Goal: Find specific page/section: Find specific page/section

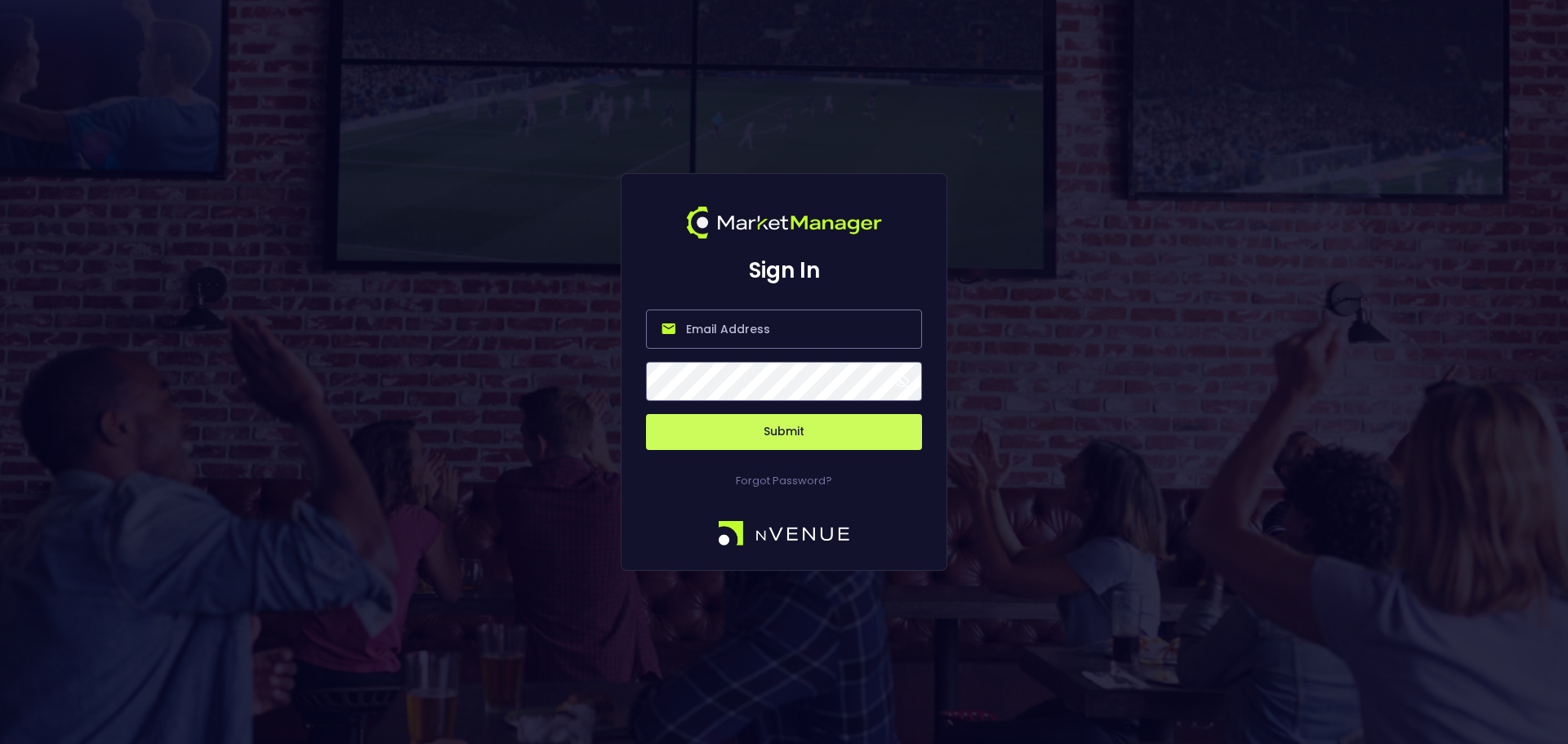
type input "[PERSON_NAME][EMAIL_ADDRESS][DOMAIN_NAME]"
click at [889, 423] on button "Submit" at bounding box center [784, 433] width 276 height 36
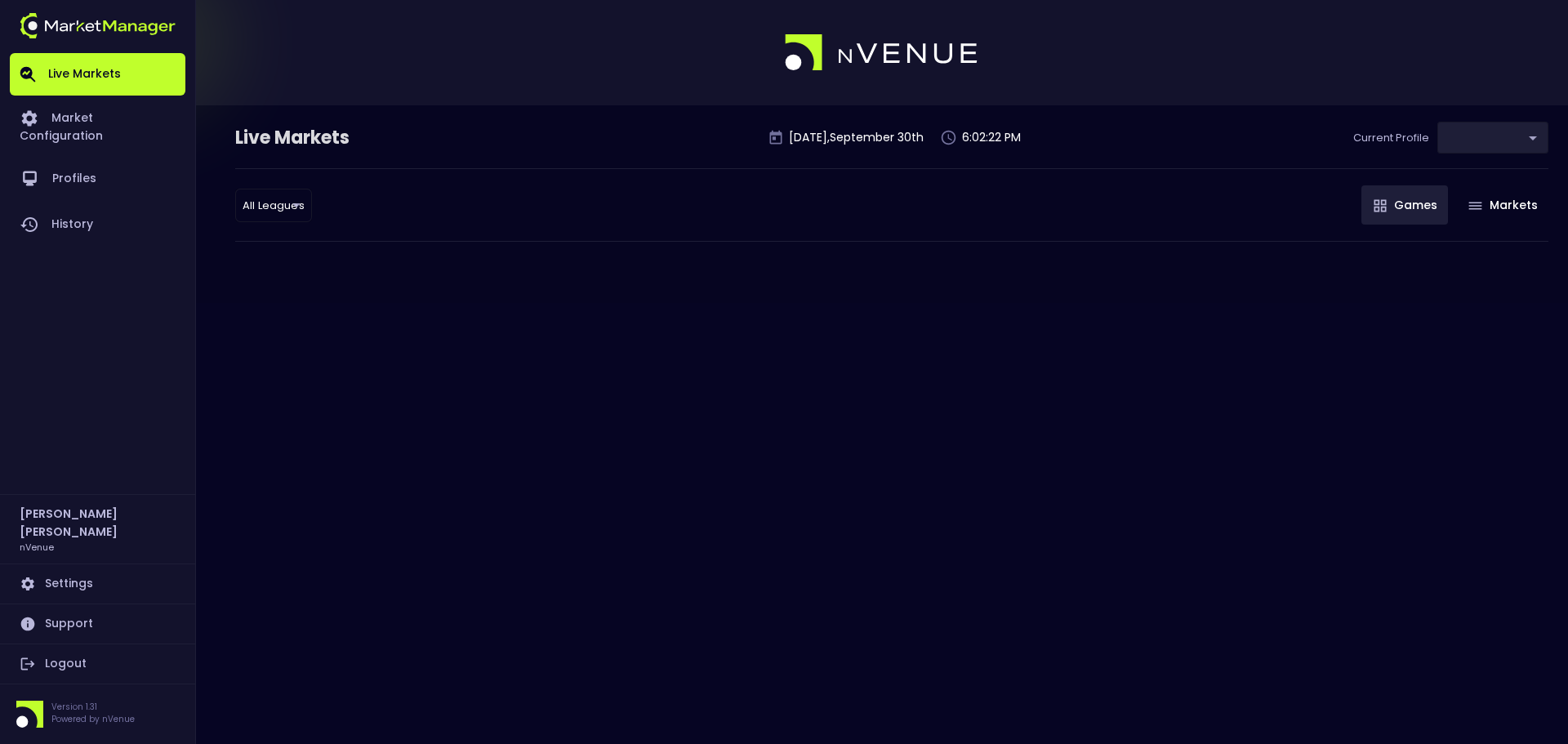
type input "0d810fa5-e353-4d9c-b11d-31f095cae871"
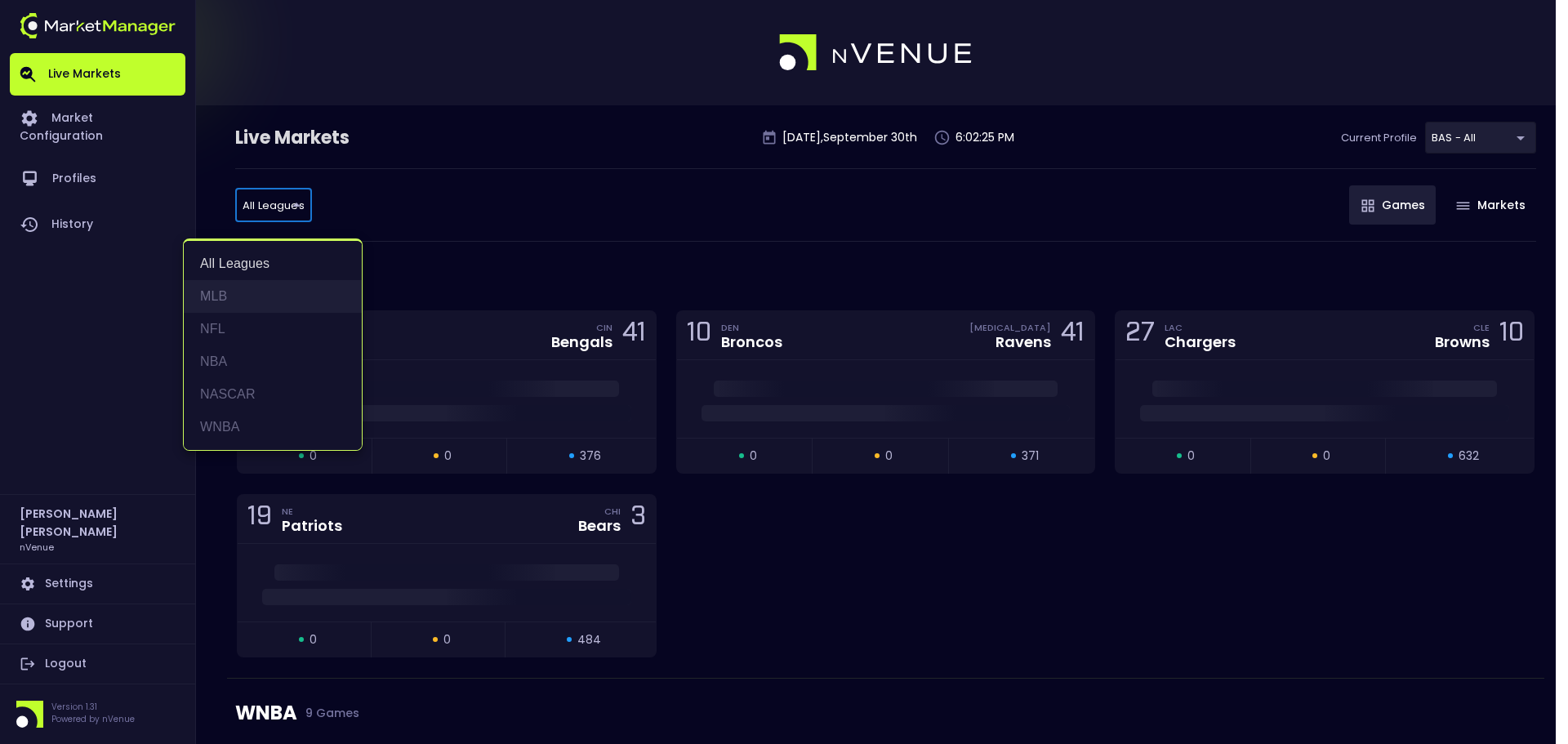
click at [253, 301] on li "MLB" at bounding box center [272, 297] width 178 height 33
type input "MLB"
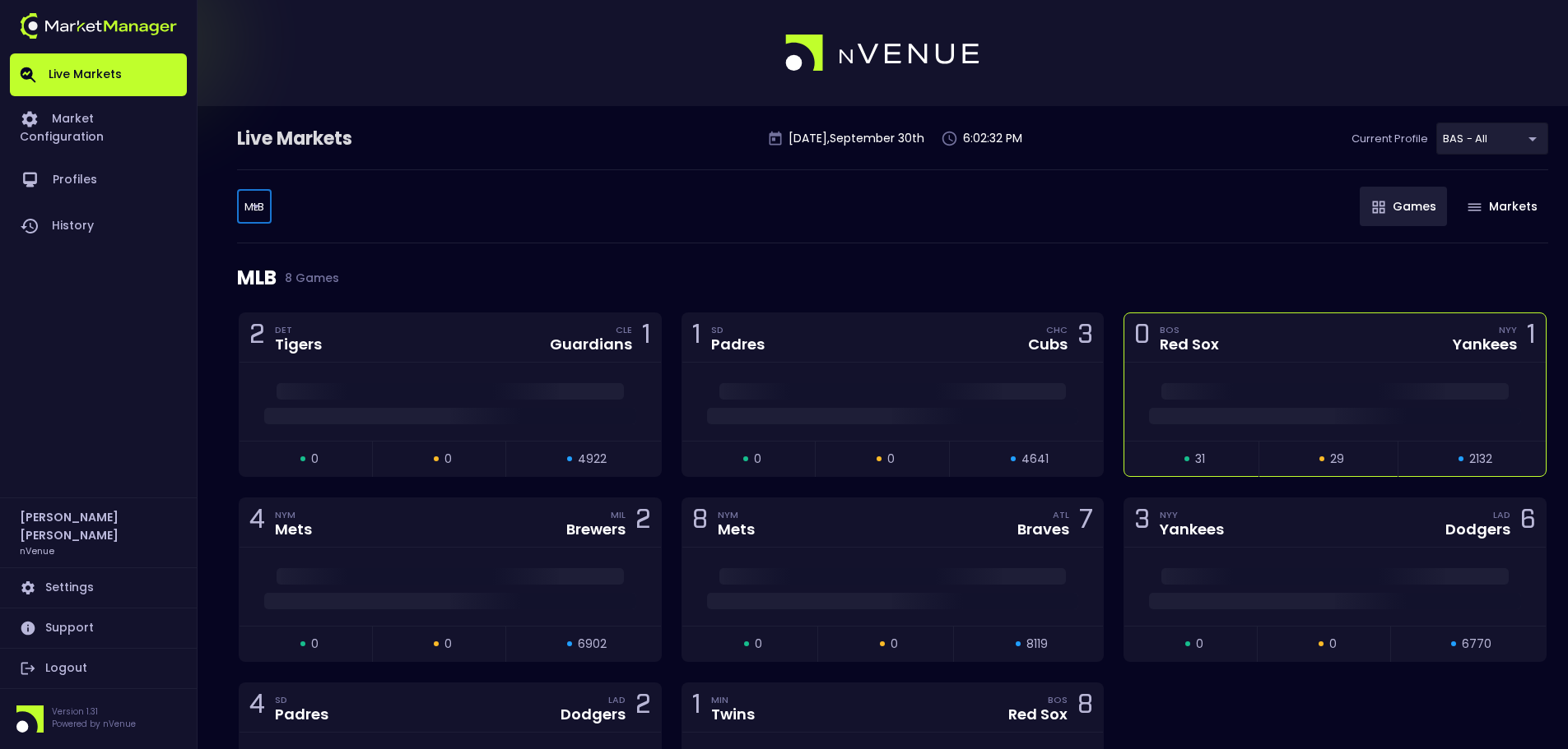
click at [1423, 389] on span at bounding box center [1335, 392] width 347 height 16
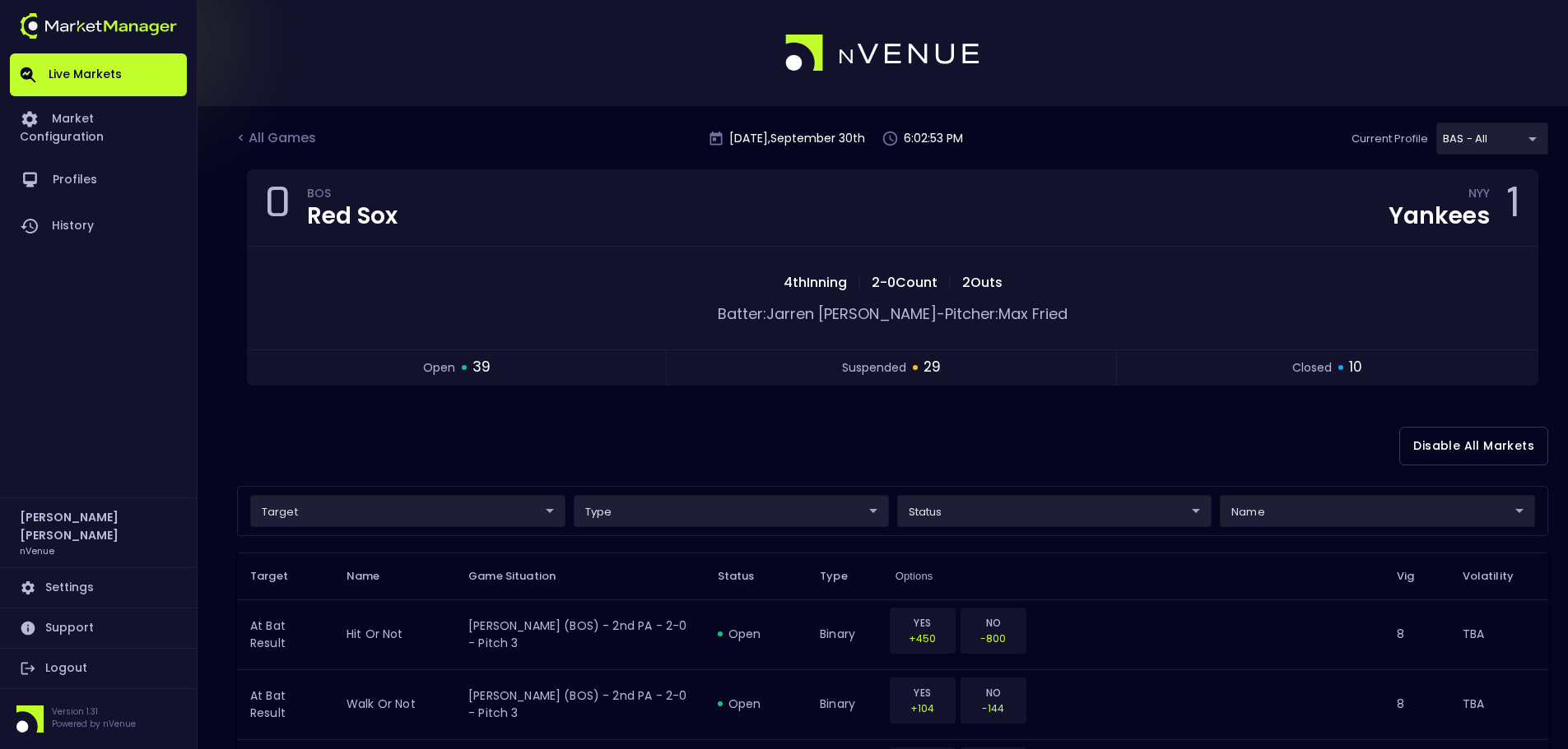
drag, startPoint x: 1284, startPoint y: 57, endPoint x: 1359, endPoint y: 23, distance: 82.3
click at [1284, 57] on div at bounding box center [784, 53] width 1568 height 106
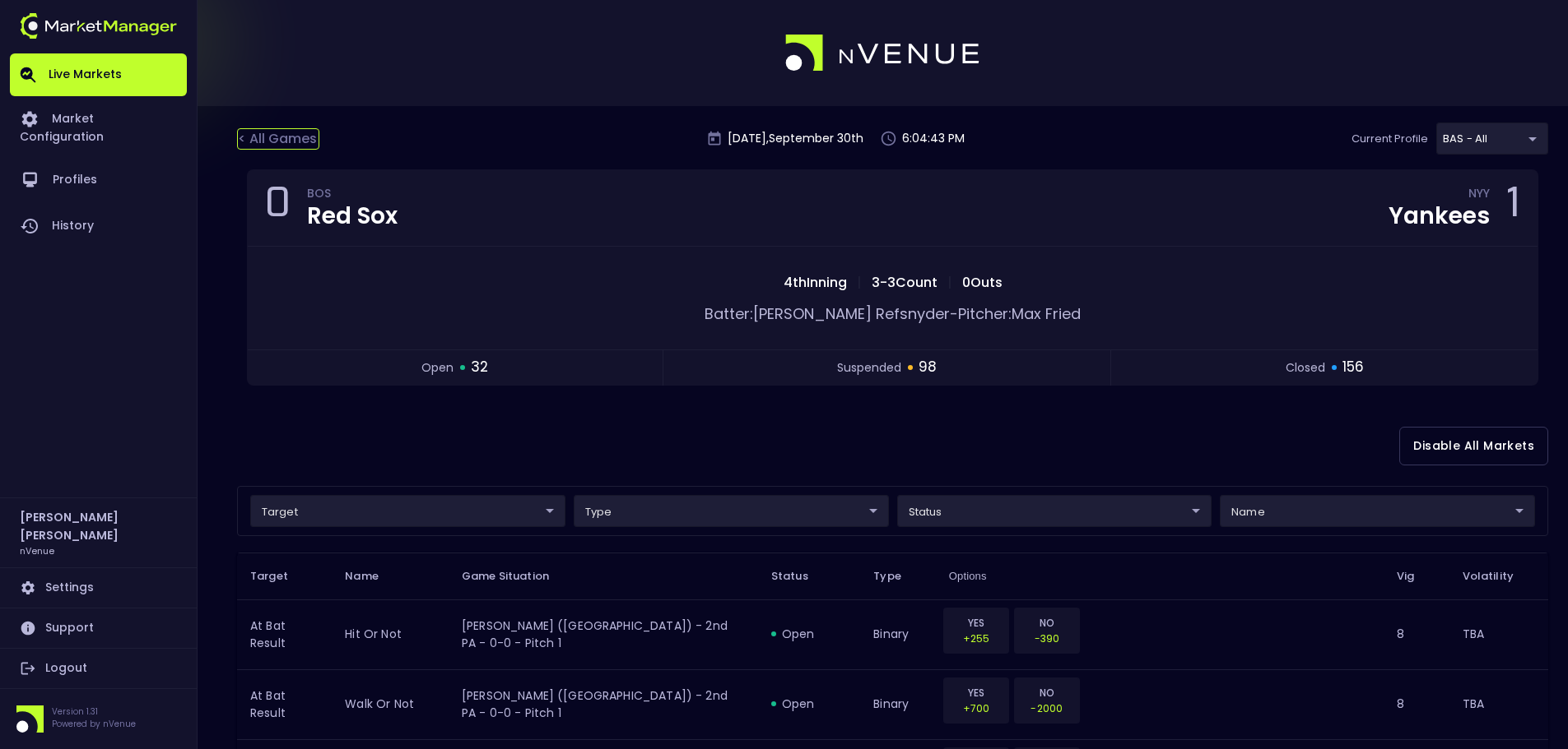
click at [294, 139] on div "< All Games" at bounding box center [278, 139] width 82 height 21
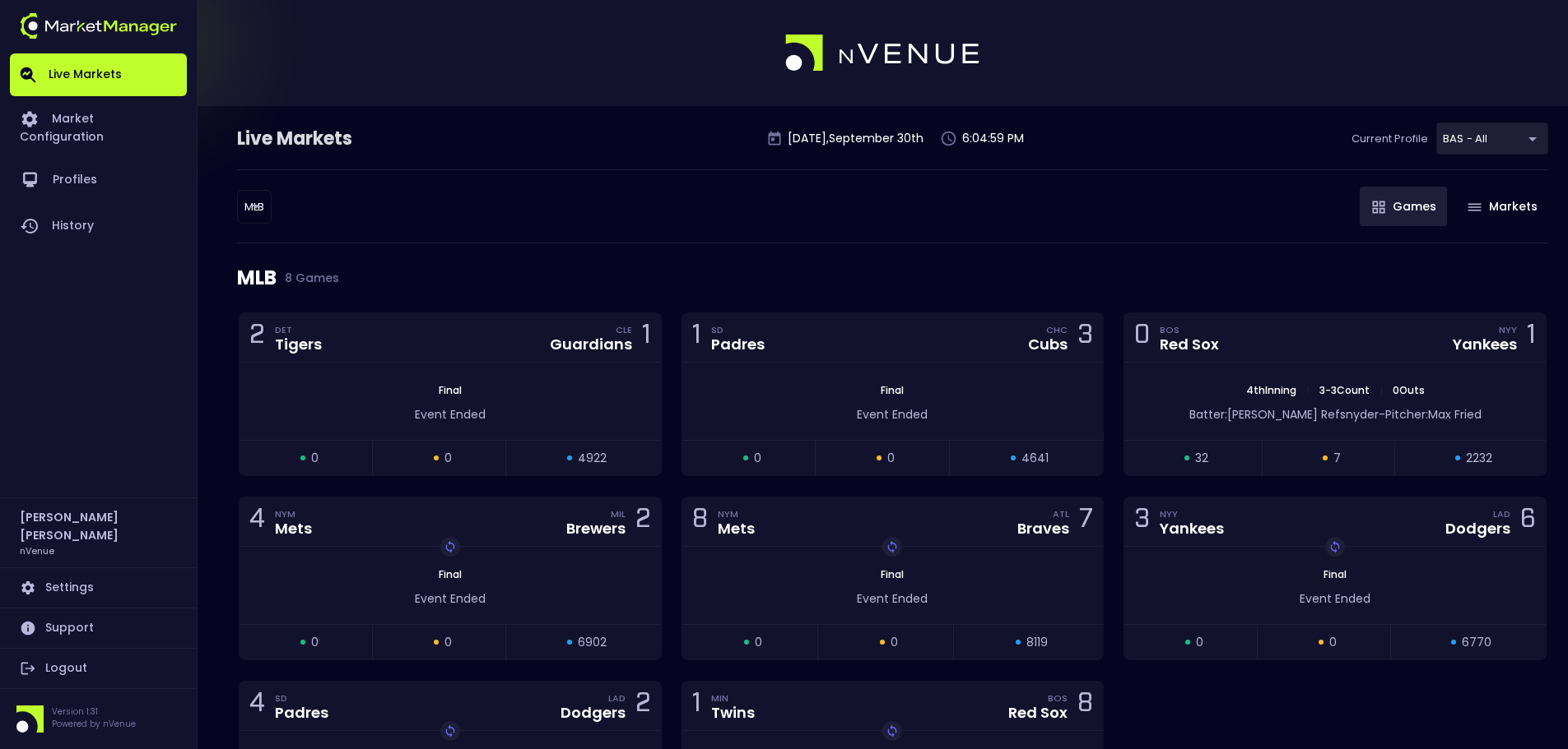
click at [249, 201] on body "Live Markets Market Configuration Profiles History Holly Pracht nVenue Settings…" at bounding box center [784, 472] width 1568 height 945
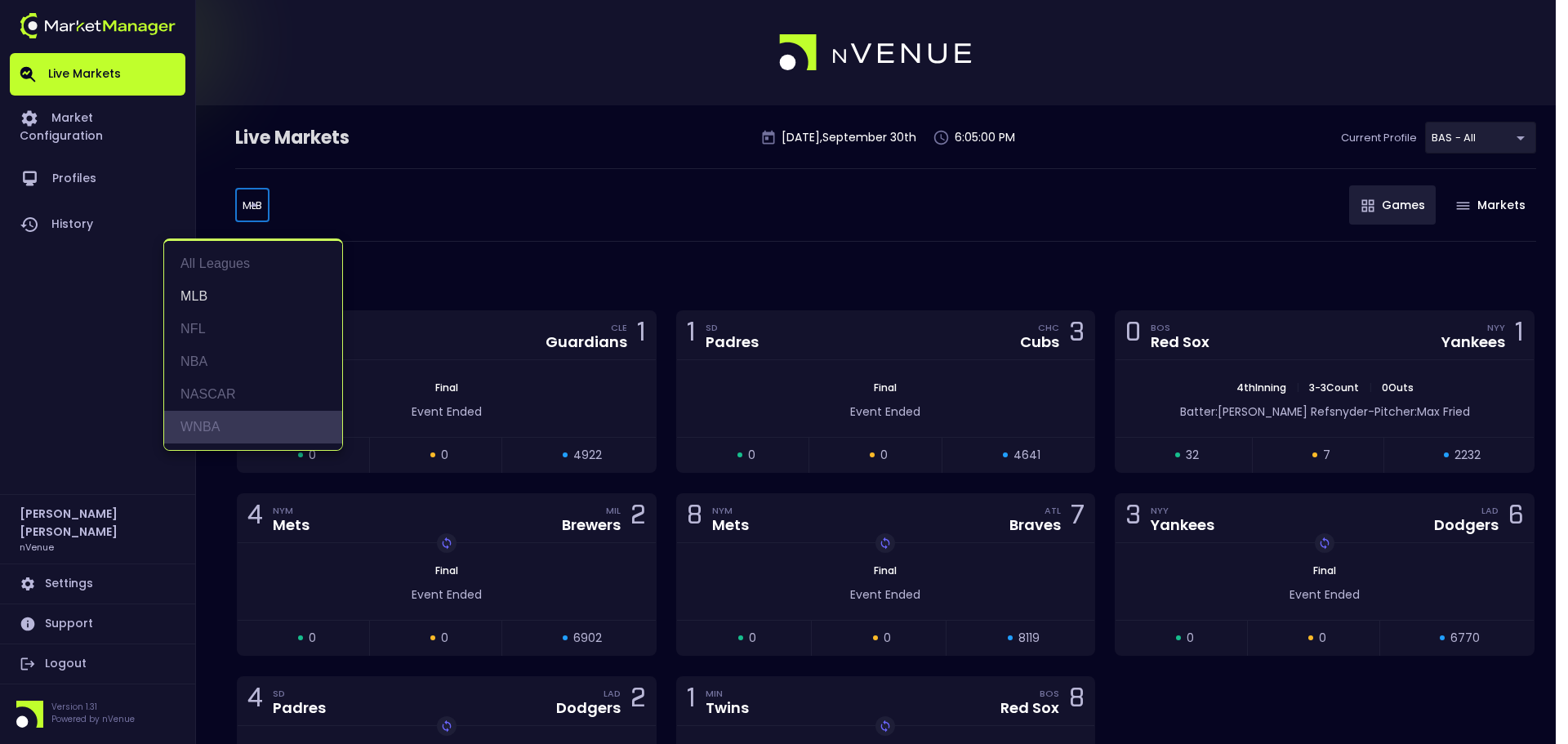
click at [214, 437] on li "WNBA" at bounding box center [252, 427] width 178 height 33
type input "WNBA"
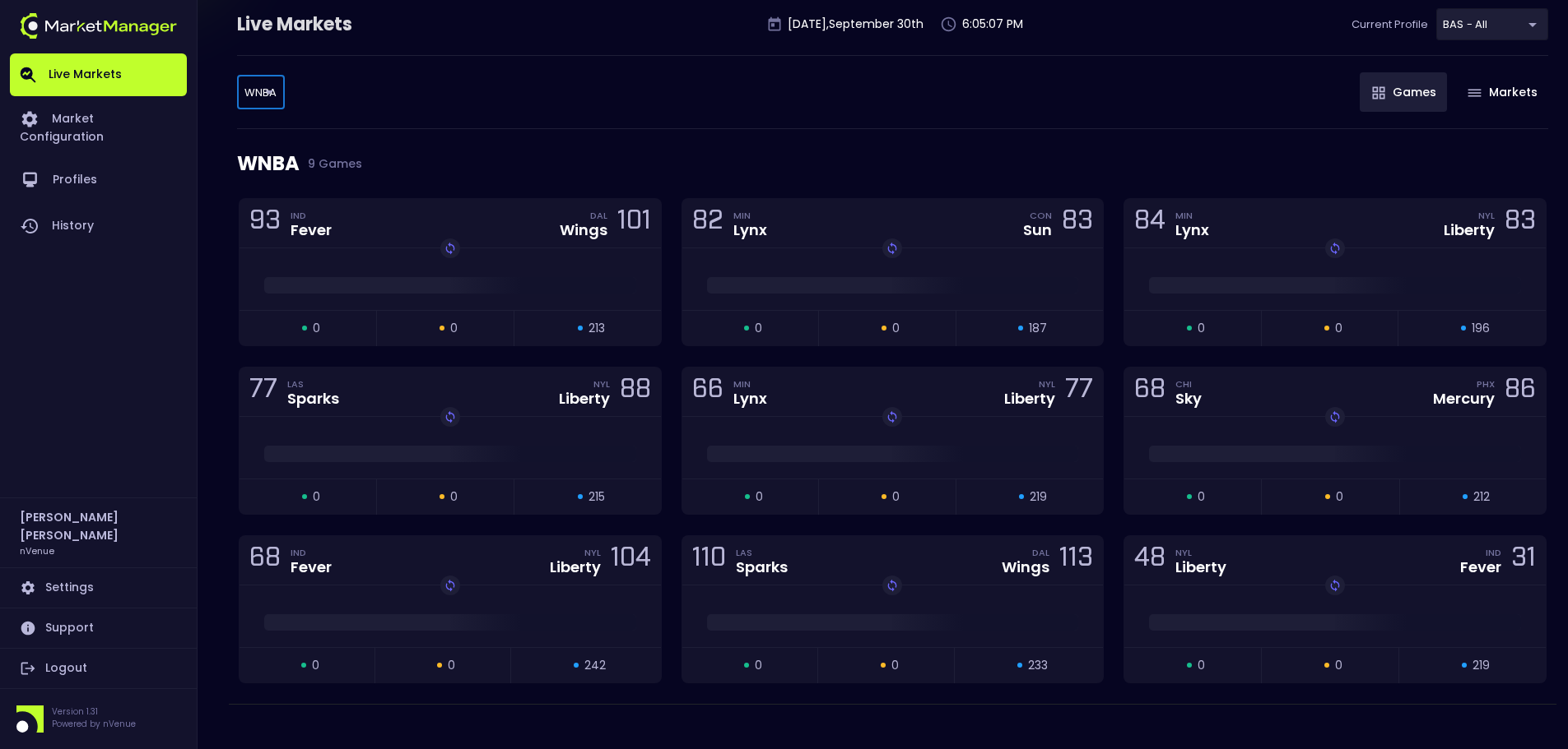
scroll to position [131, 0]
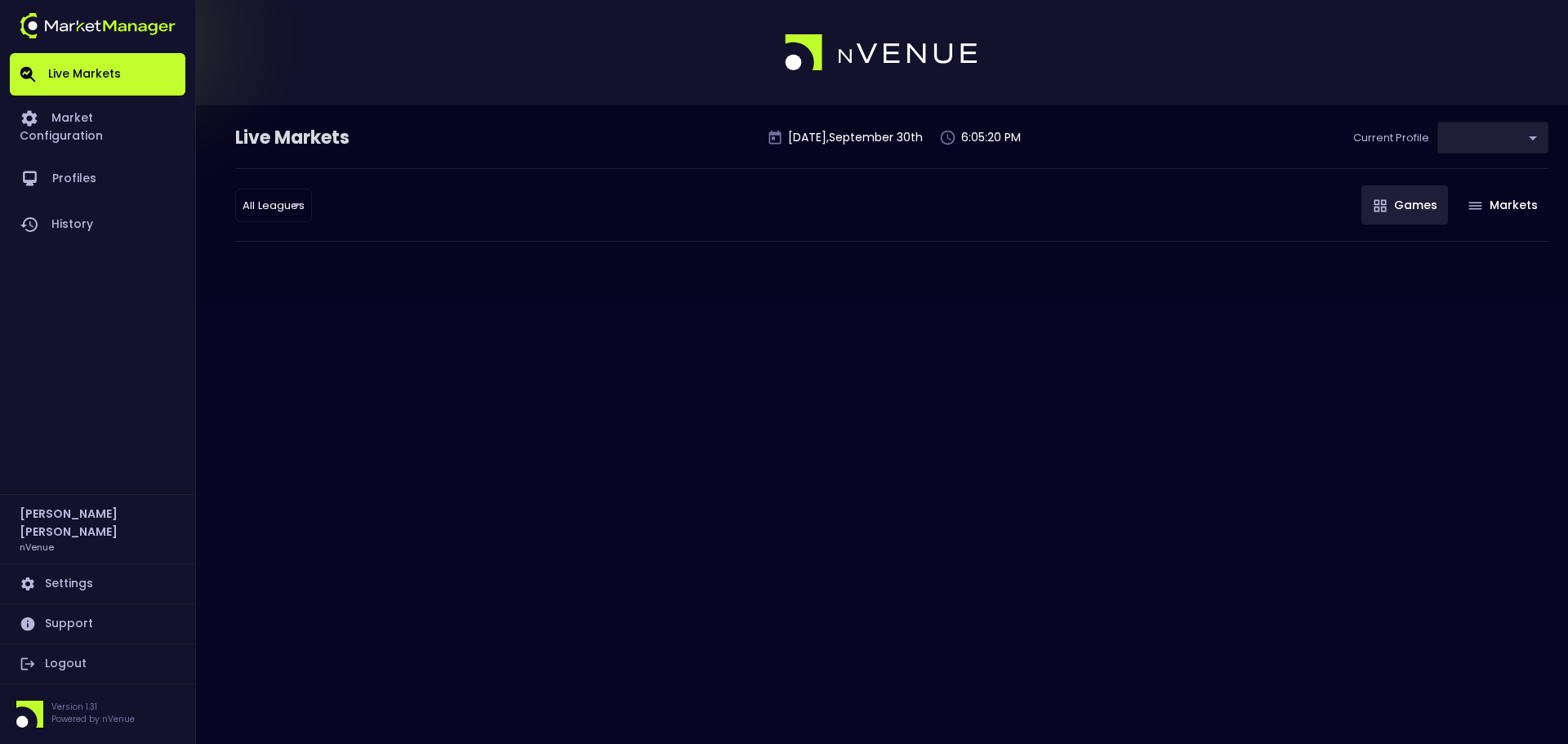
type input "0d810fa5-e353-4d9c-b11d-31f095cae871"
click at [271, 204] on body "Live Markets Market Configuration Profiles History [PERSON_NAME] nVenue Setting…" at bounding box center [784, 372] width 1568 height 744
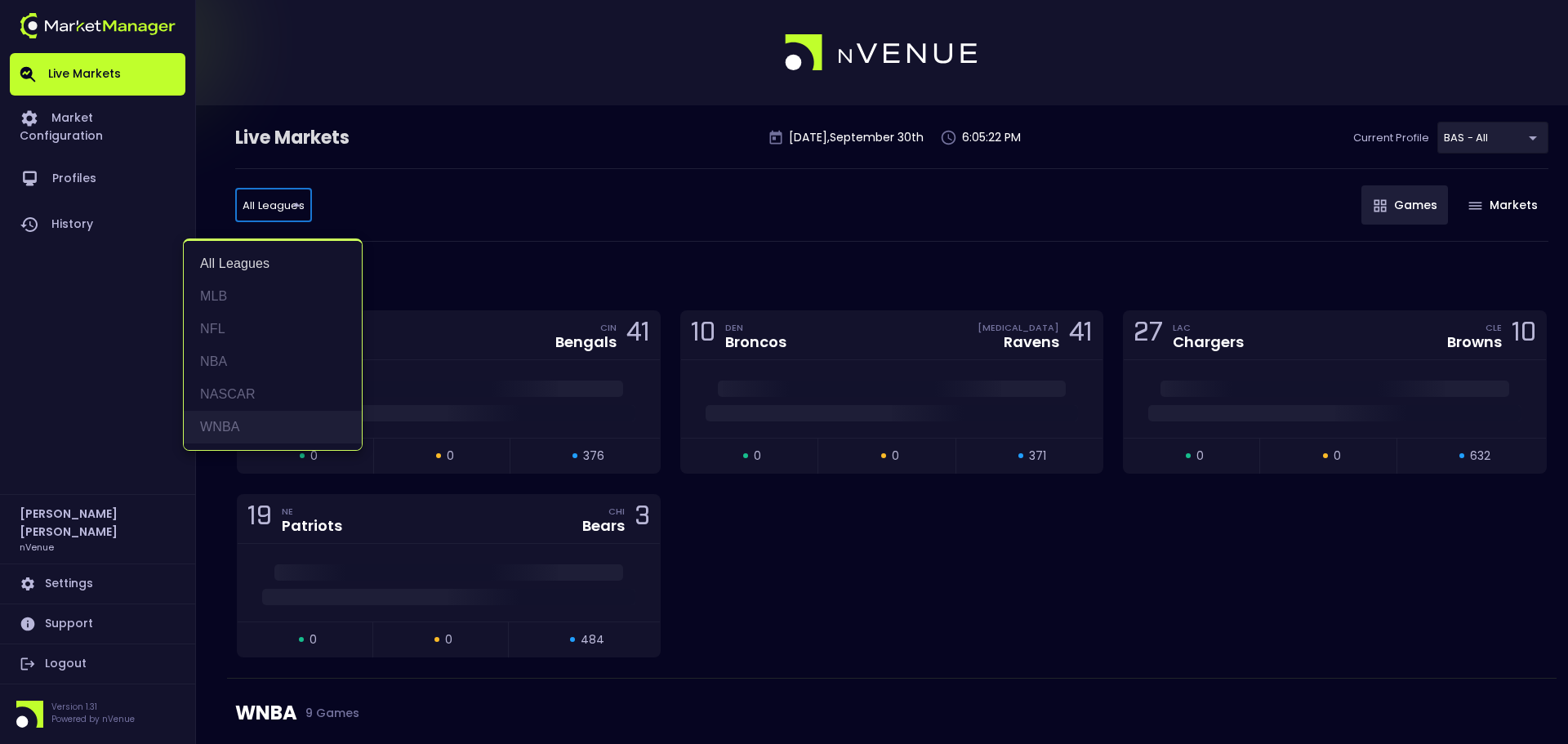
click at [284, 421] on li "WNBA" at bounding box center [272, 427] width 178 height 33
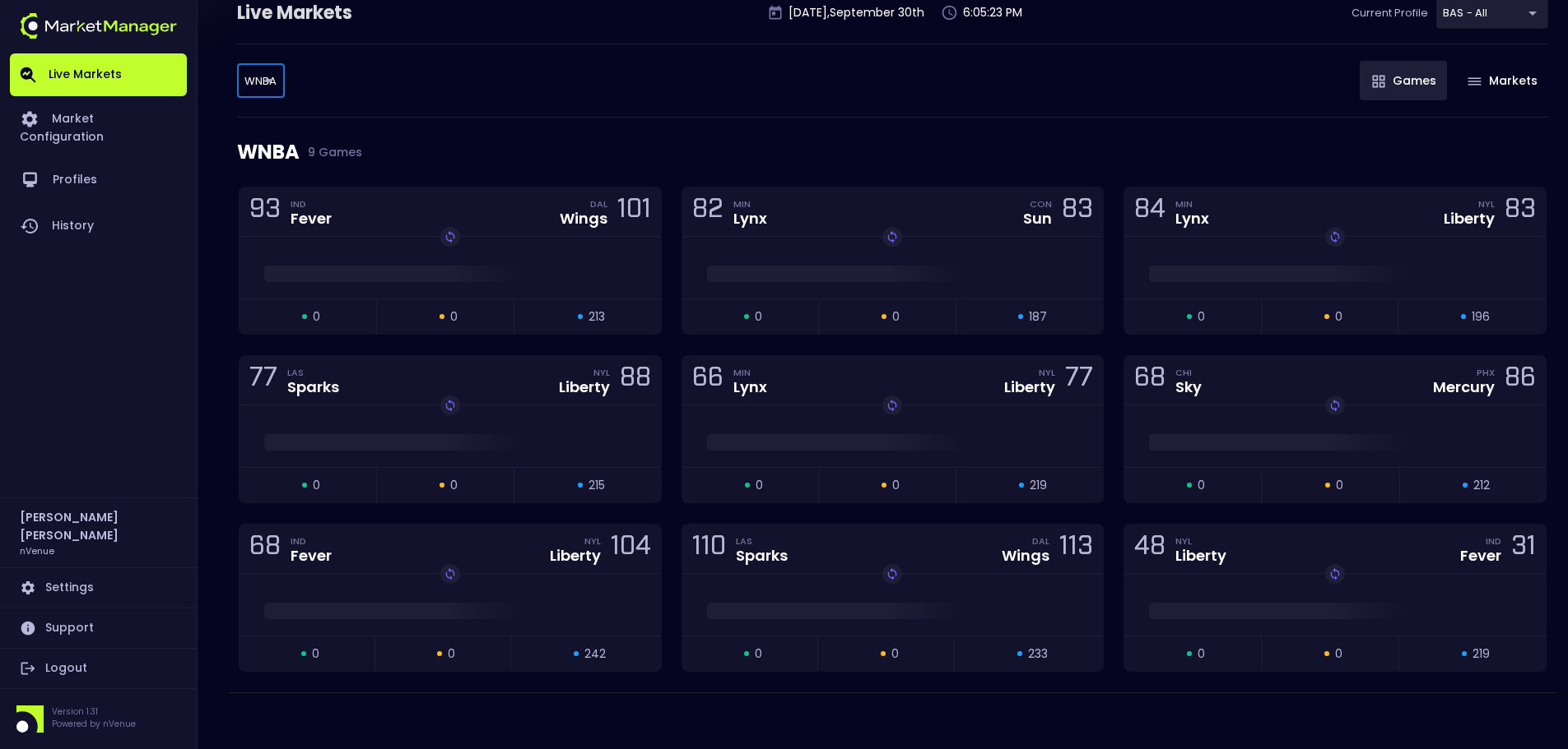
scroll to position [131, 0]
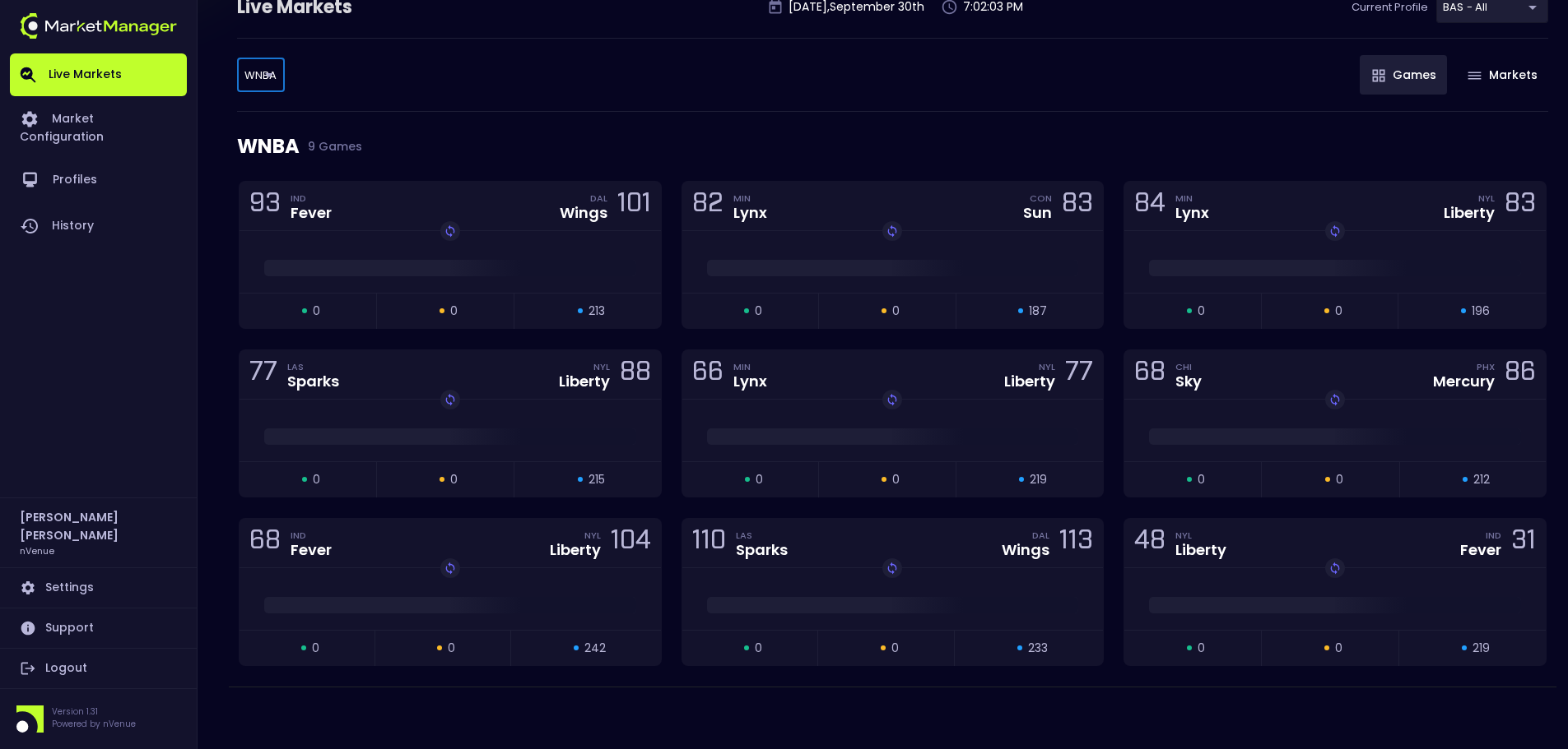
click at [279, 93] on div "WNBA WNBA ​ Games Markets" at bounding box center [892, 75] width 1311 height 74
click at [263, 82] on body "Live Markets Market Configuration Profiles History [PERSON_NAME] nVenue Setting…" at bounding box center [789, 309] width 1580 height 881
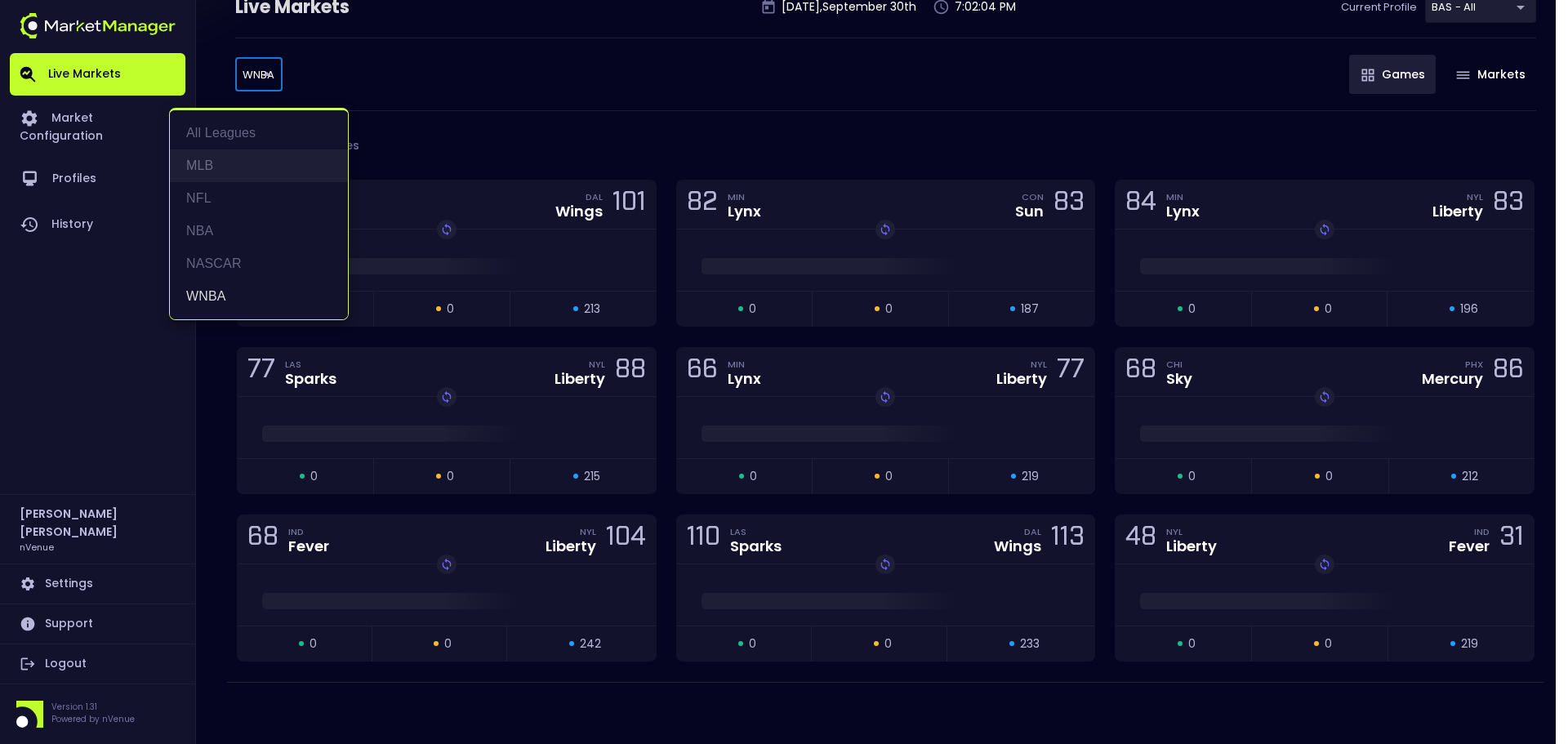
click at [244, 167] on li "MLB" at bounding box center [259, 166] width 178 height 33
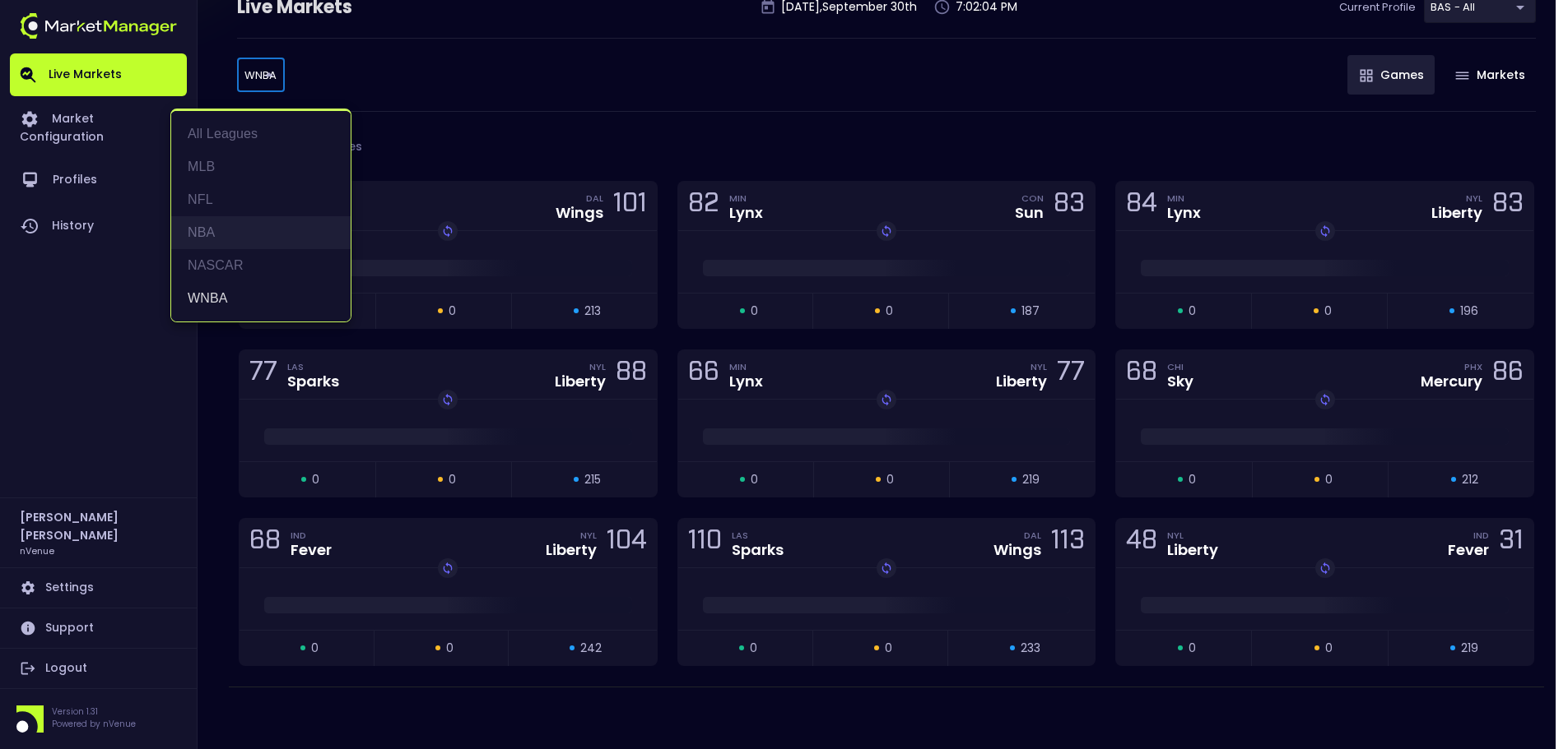
type input "MLB"
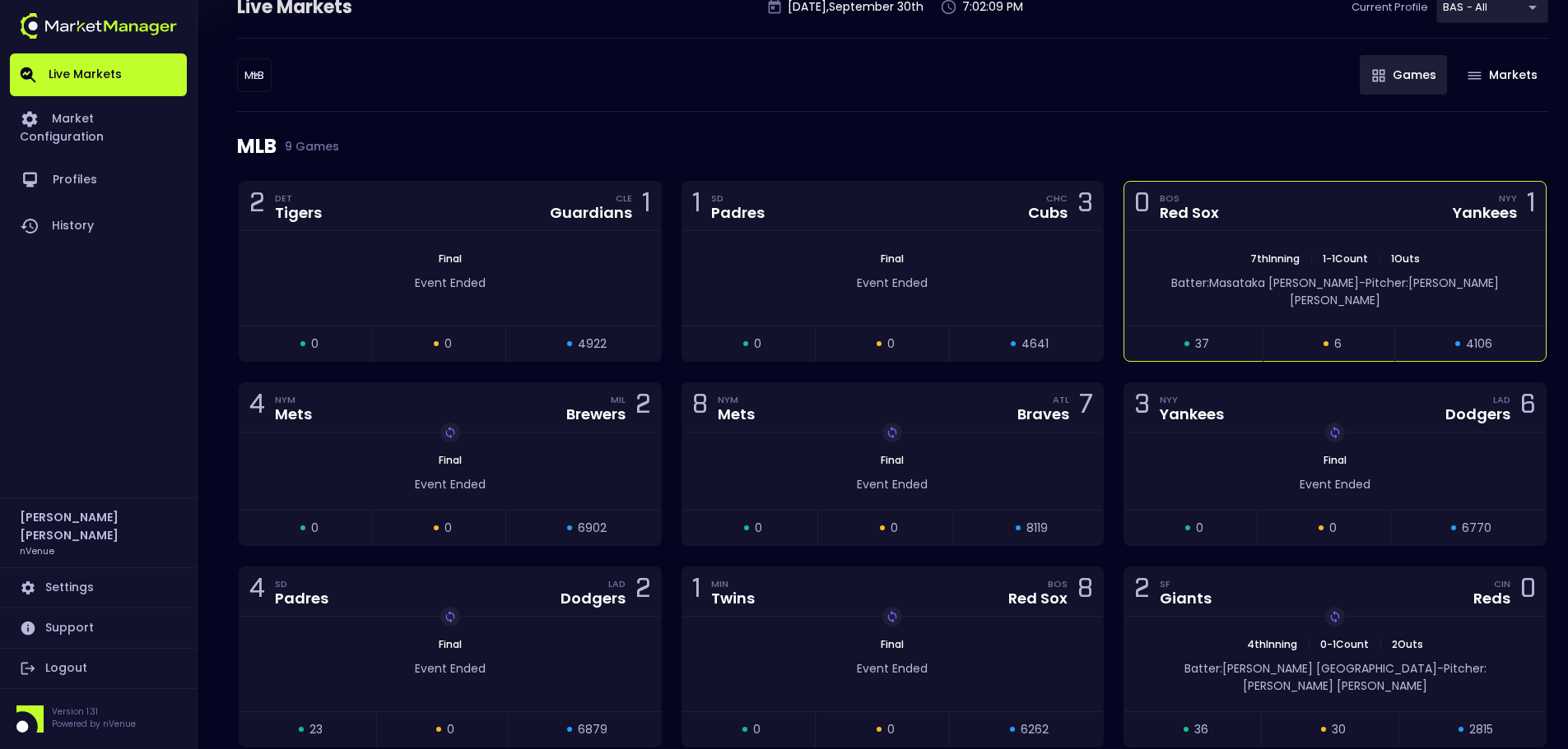
click at [1370, 214] on div "0 BOS Red Sox NYY Yankees 1" at bounding box center [1335, 207] width 421 height 49
